Goal: Task Accomplishment & Management: Manage account settings

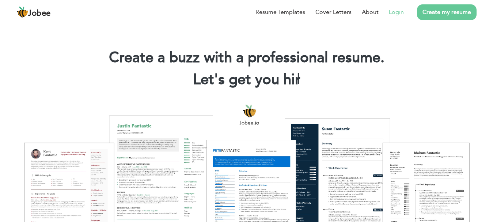
click at [399, 11] on link "Login" at bounding box center [396, 12] width 15 height 9
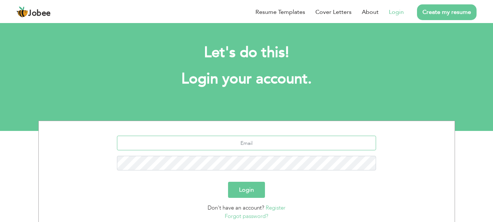
click at [270, 147] on input "text" at bounding box center [246, 143] width 259 height 15
type input "[EMAIL_ADDRESS][DOMAIN_NAME]"
click at [228, 182] on button "Login" at bounding box center [246, 190] width 37 height 16
